Goal: Task Accomplishment & Management: Use online tool/utility

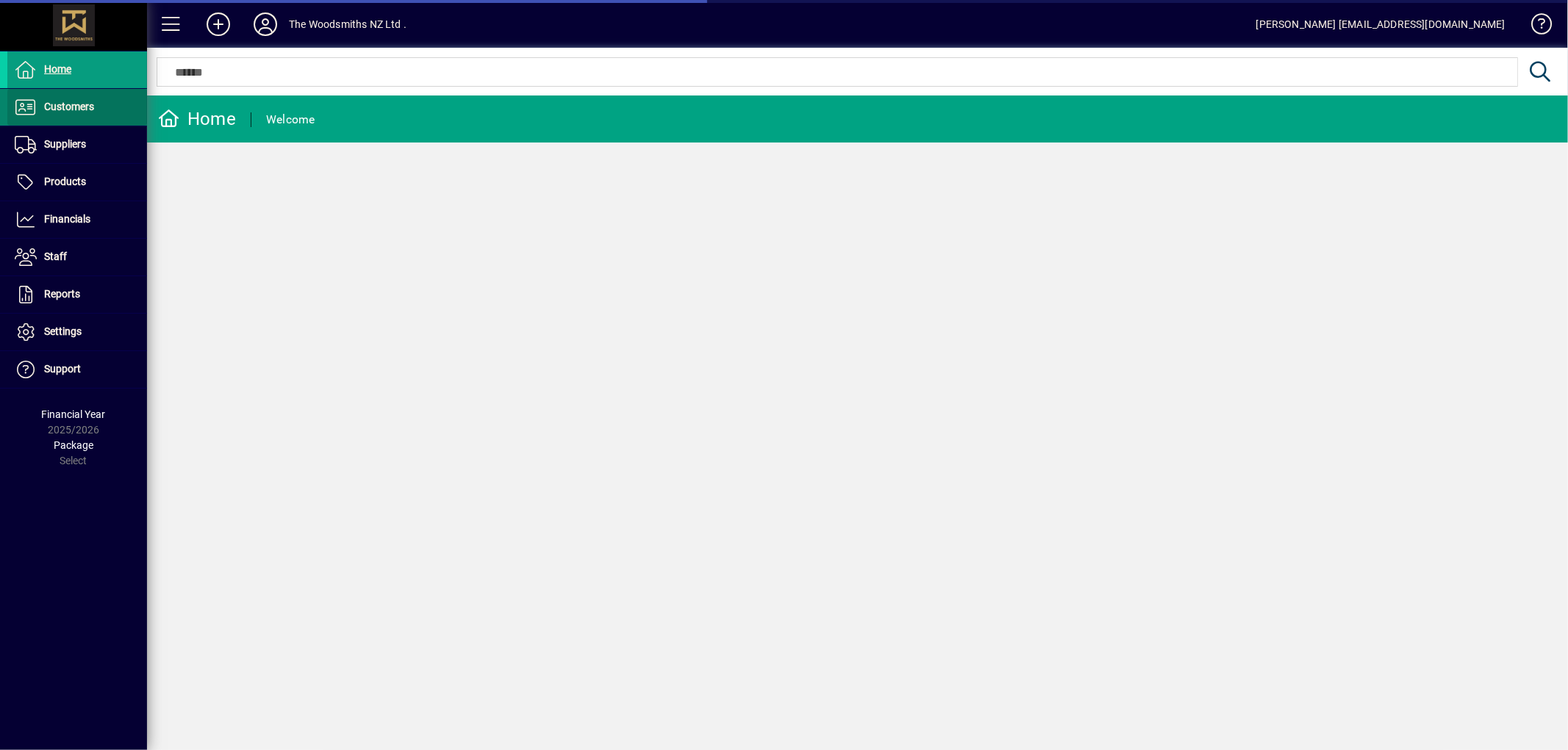
click at [100, 104] on span at bounding box center [77, 107] width 140 height 35
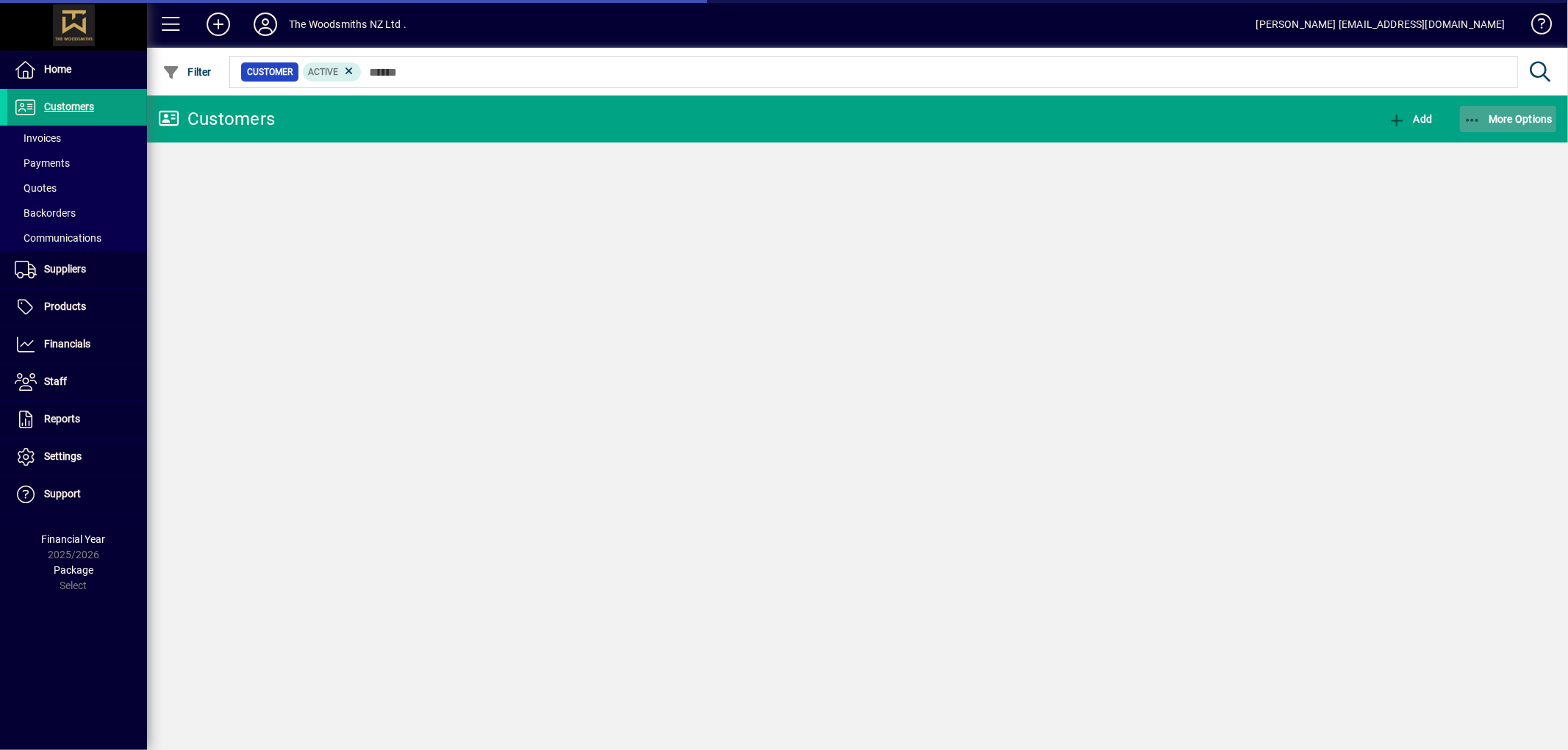
click at [1496, 128] on span "button" at bounding box center [1509, 119] width 97 height 35
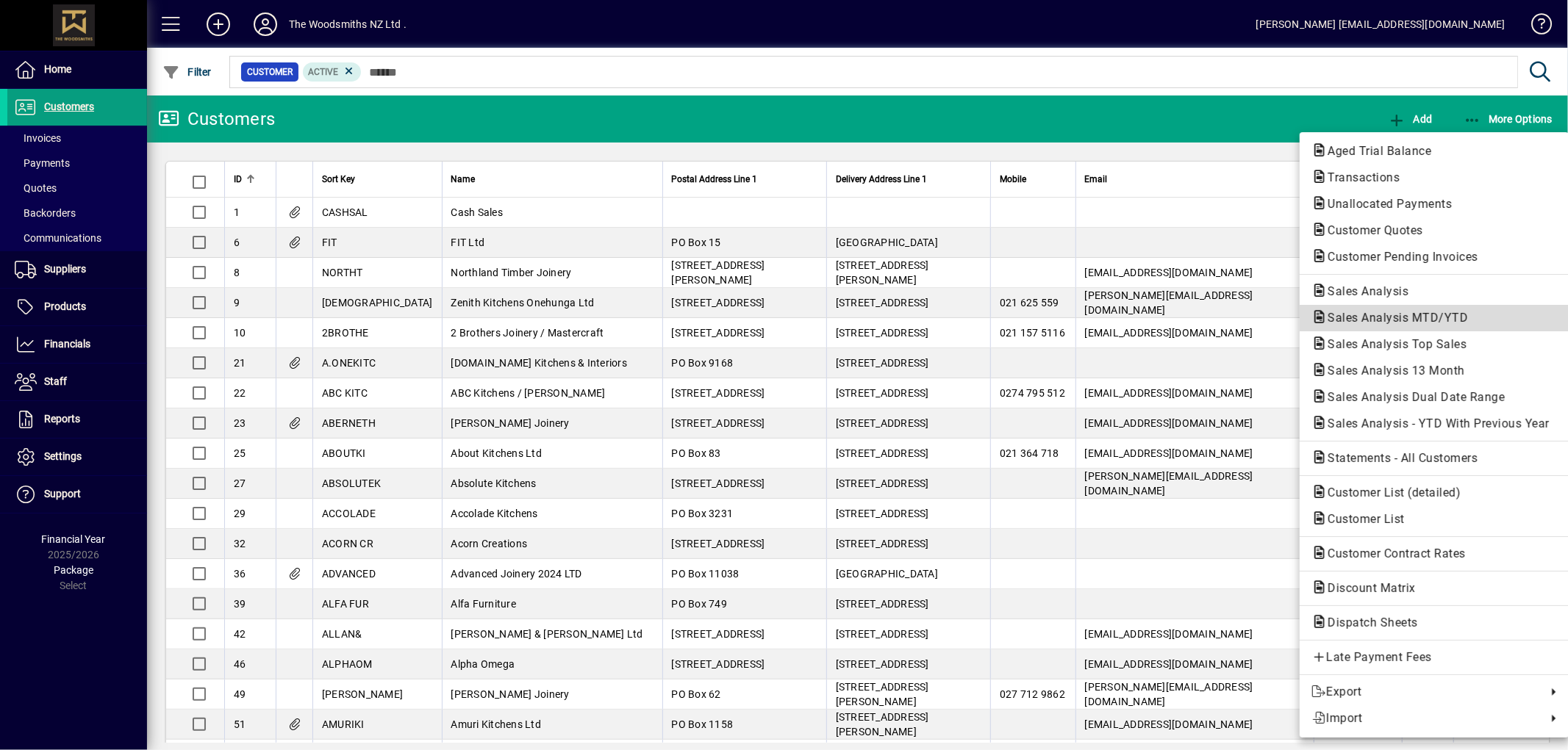
click at [1419, 312] on span "Sales Analysis MTD/YTD" at bounding box center [1393, 318] width 164 height 14
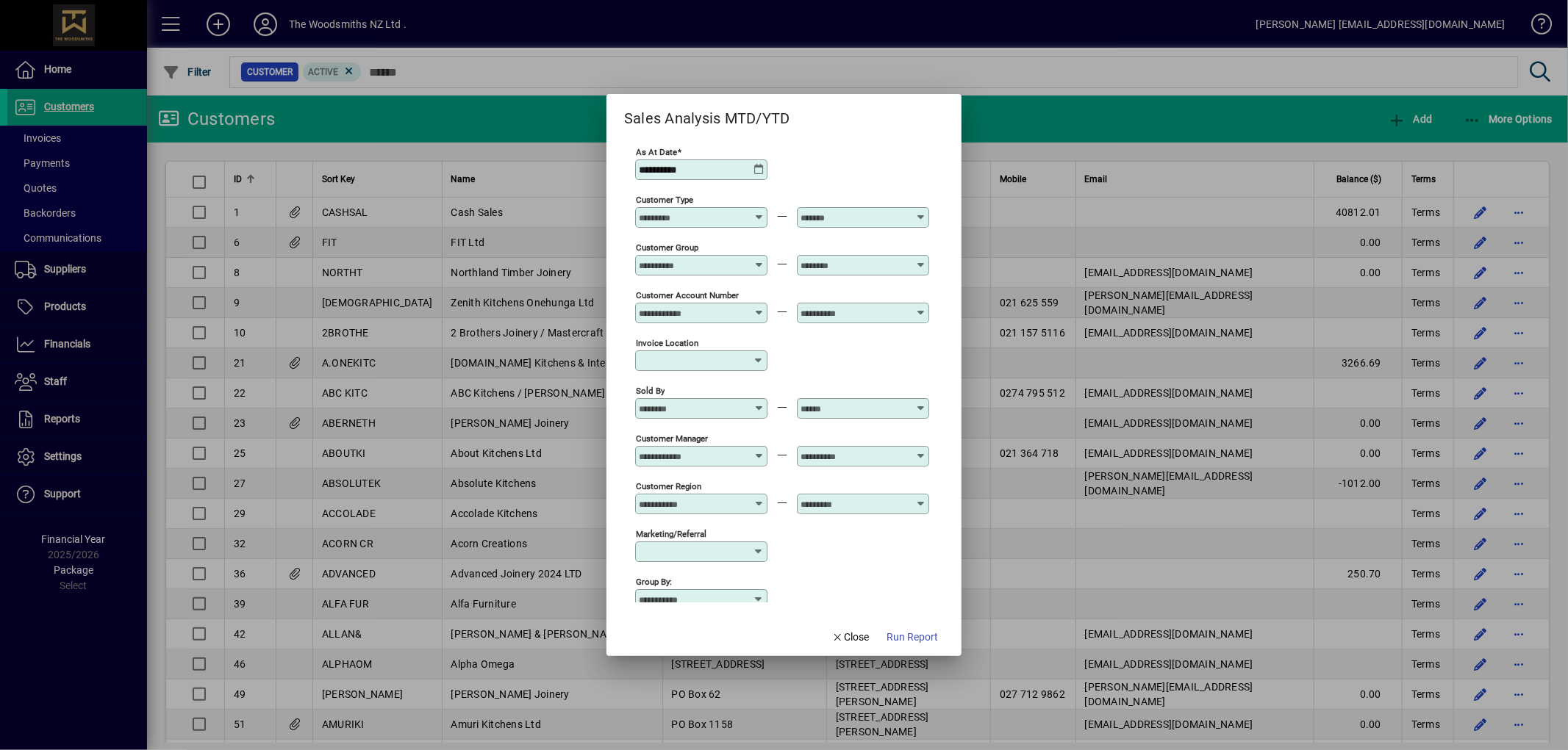
click at [717, 272] on input "Customer Group" at bounding box center [692, 264] width 107 height 11
drag, startPoint x: 693, startPoint y: 302, endPoint x: 680, endPoint y: 328, distance: 29.1
click at [680, 328] on div "MASTERCRAFT - Mastercraft STAFF - Staff" at bounding box center [717, 325] width 165 height 96
click at [680, 328] on div "MASTERCRAFT - Mastercraft" at bounding box center [717, 324] width 142 height 15
type input "**********"
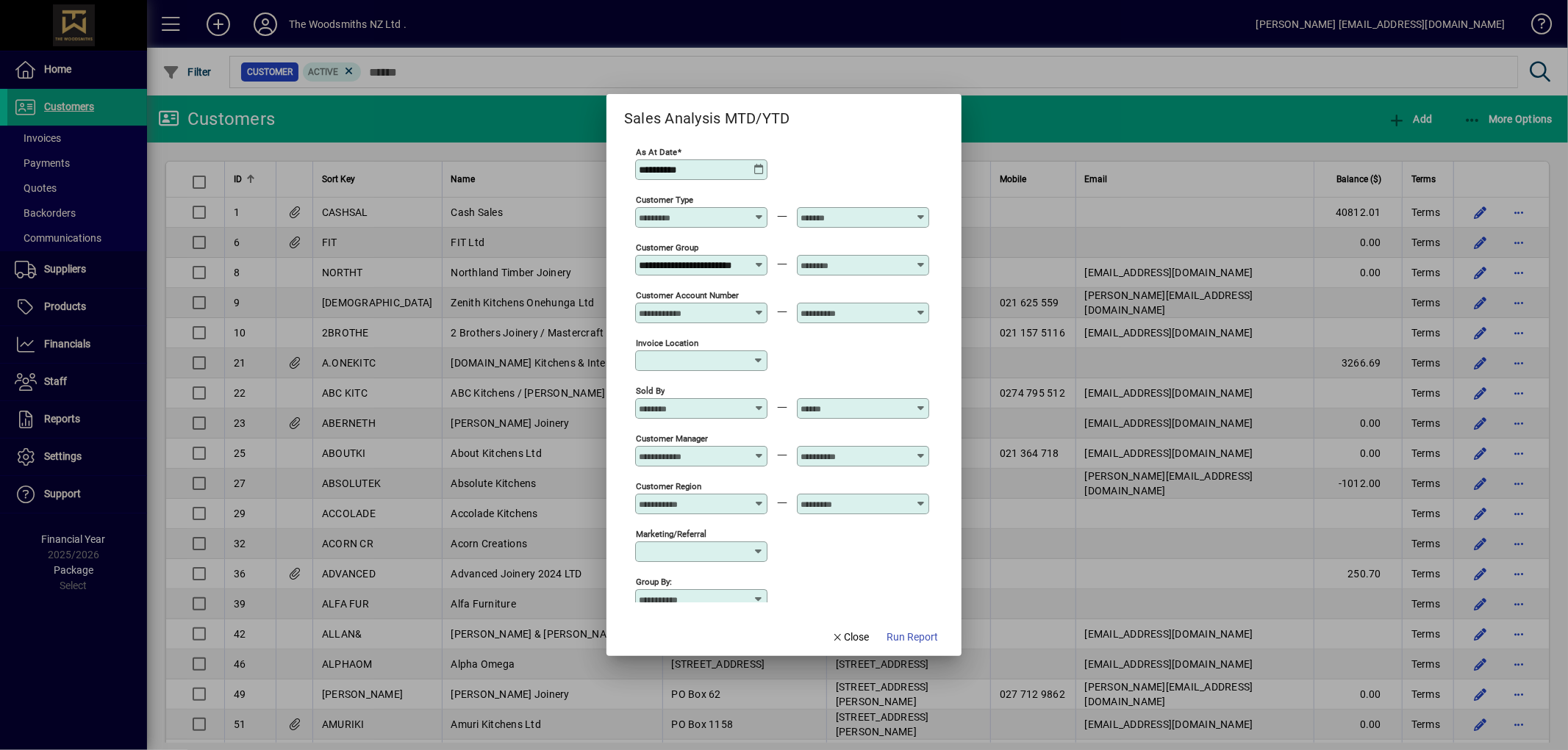
scroll to position [0, 31]
click at [880, 263] on input "text" at bounding box center [854, 264] width 107 height 11
click at [835, 325] on div "MASTERCRAFT - Mastercraft" at bounding box center [879, 324] width 142 height 15
type input "**********"
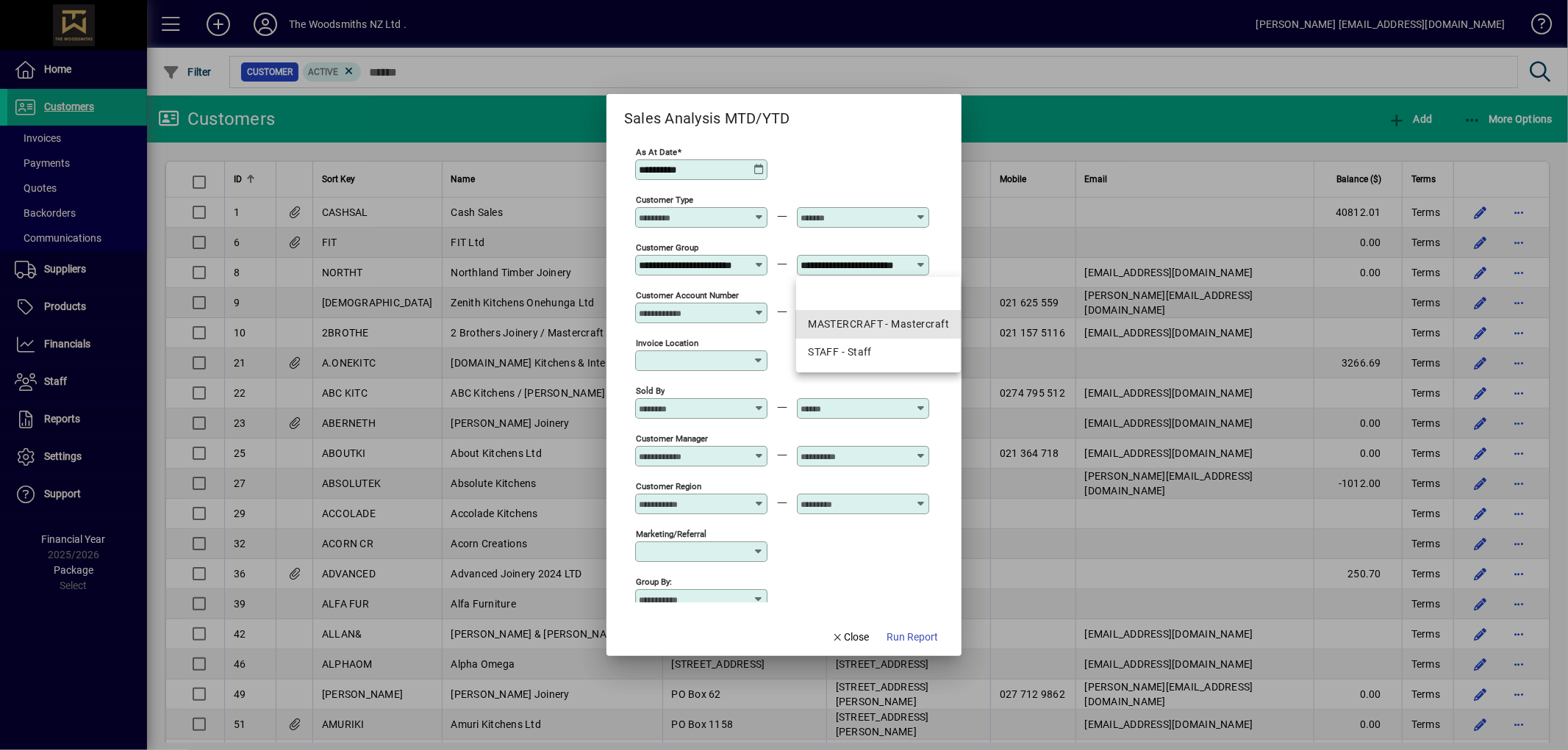
scroll to position [0, 31]
click at [906, 632] on span "Run Report" at bounding box center [912, 637] width 51 height 15
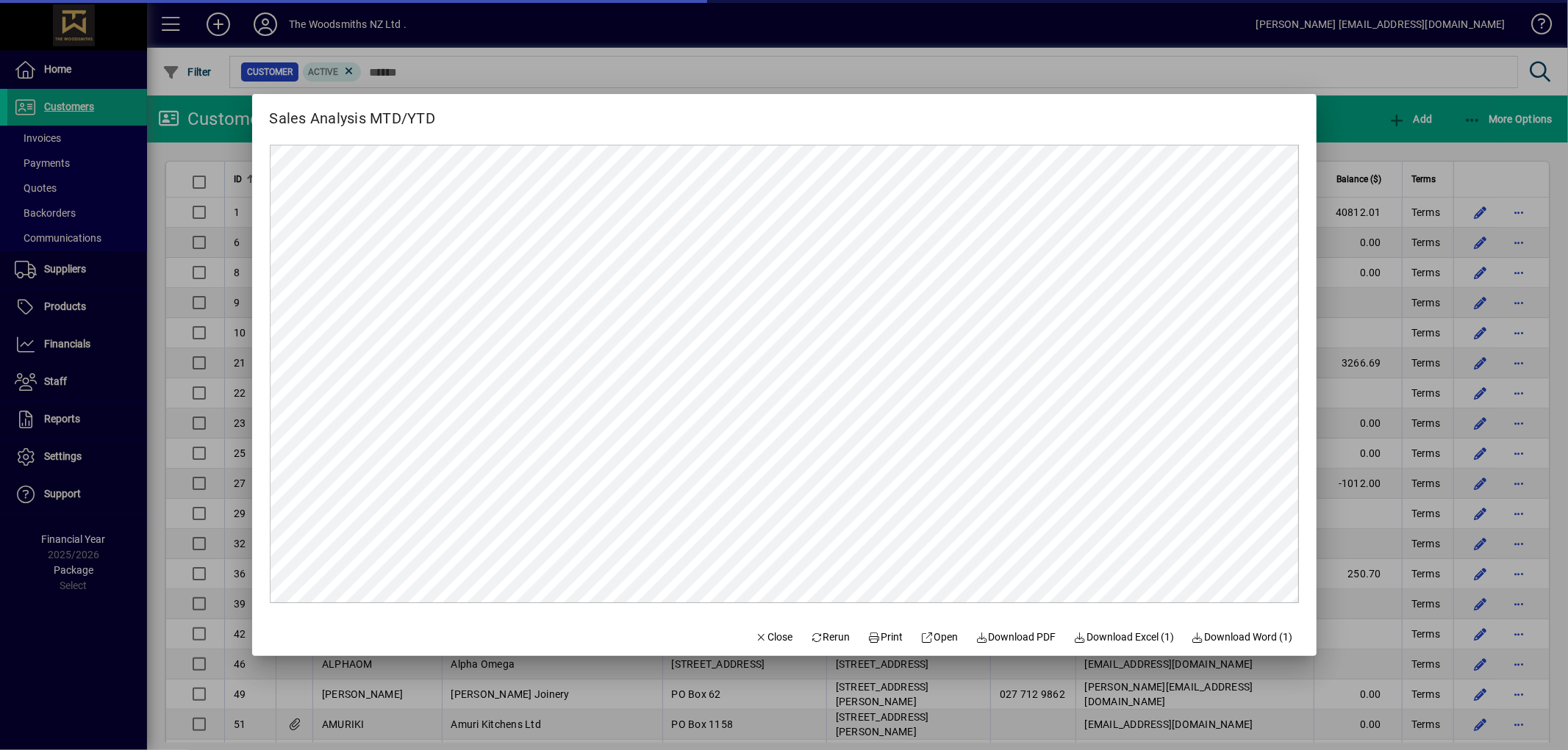
scroll to position [0, 0]
click at [757, 642] on span "Close" at bounding box center [773, 637] width 38 height 15
